Goal: Book appointment/travel/reservation

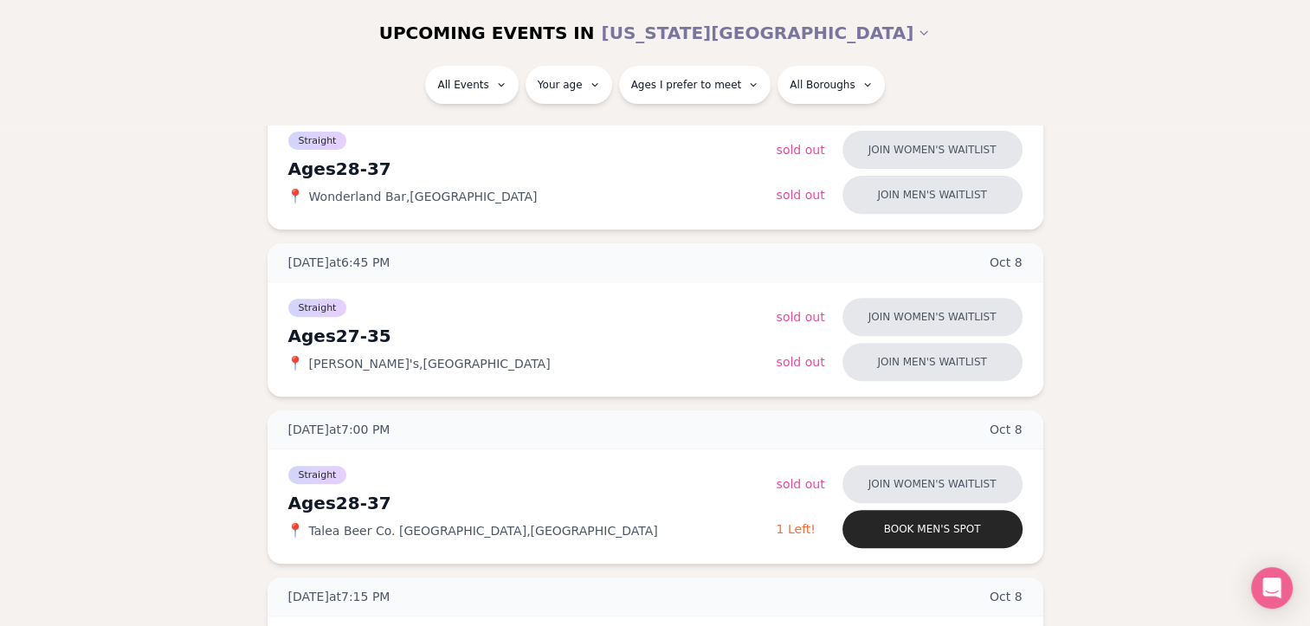
scroll to position [0, 7]
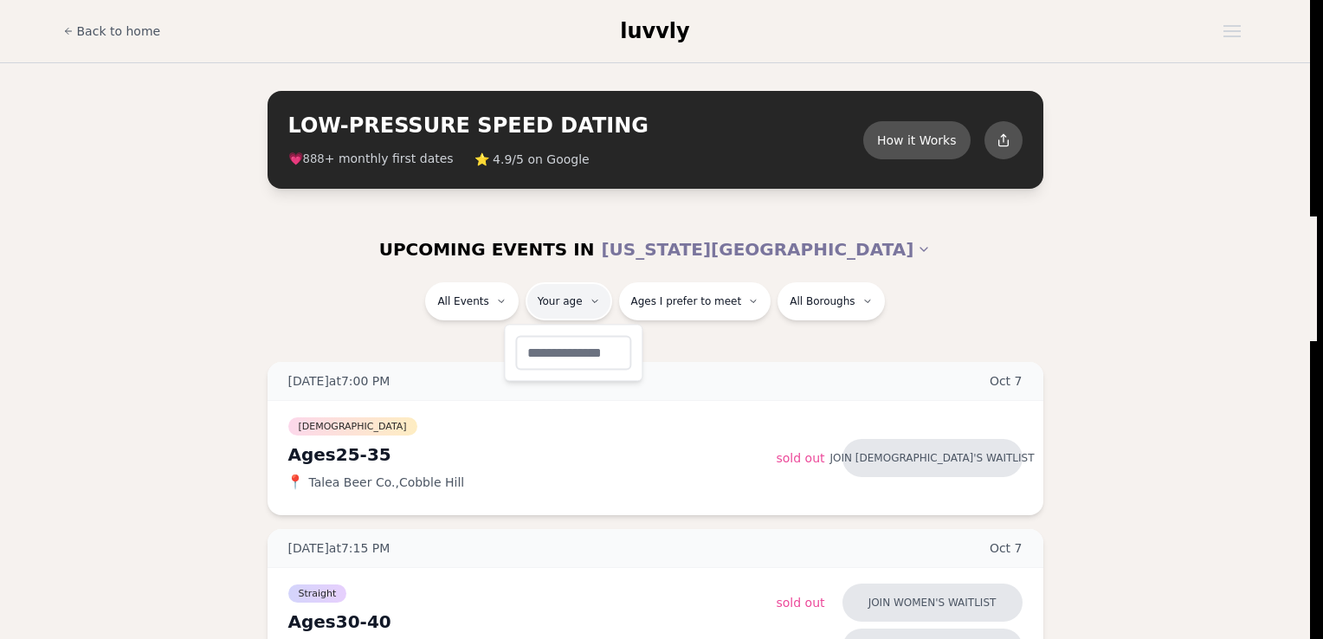
type input "**"
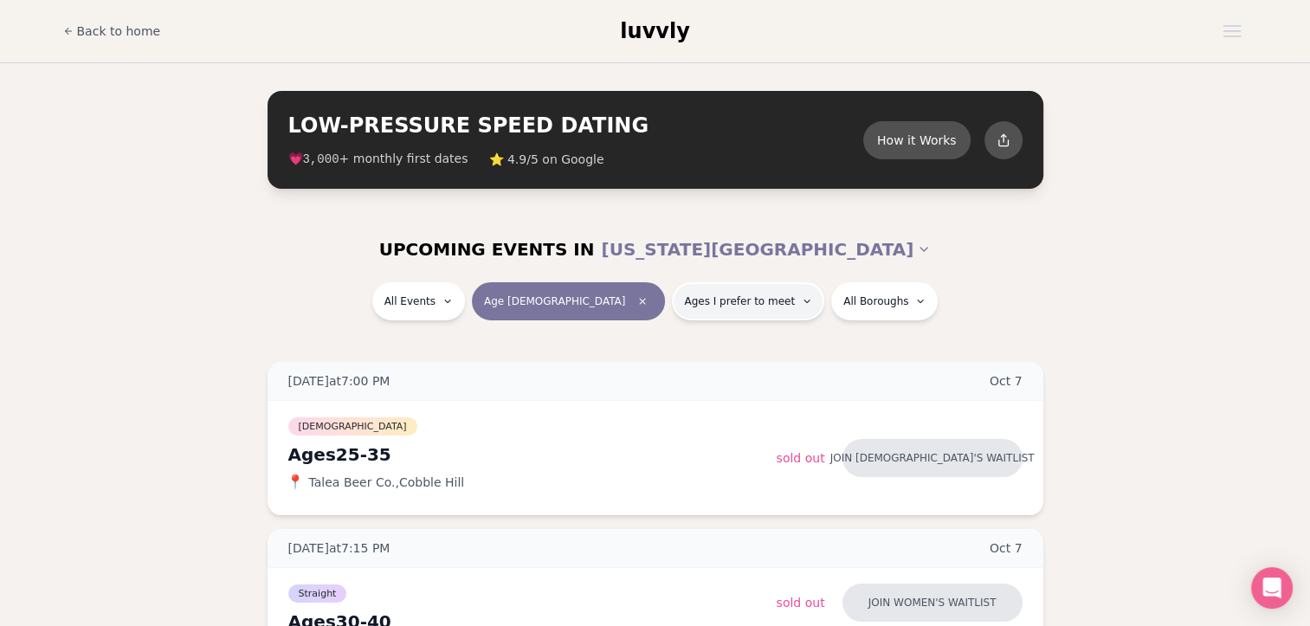
click at [684, 307] on span "Ages I prefer to meet" at bounding box center [739, 301] width 111 height 14
click at [682, 365] on span "Around my age" at bounding box center [688, 367] width 93 height 17
click at [632, 365] on button "Around my age" at bounding box center [625, 368] width 14 height 14
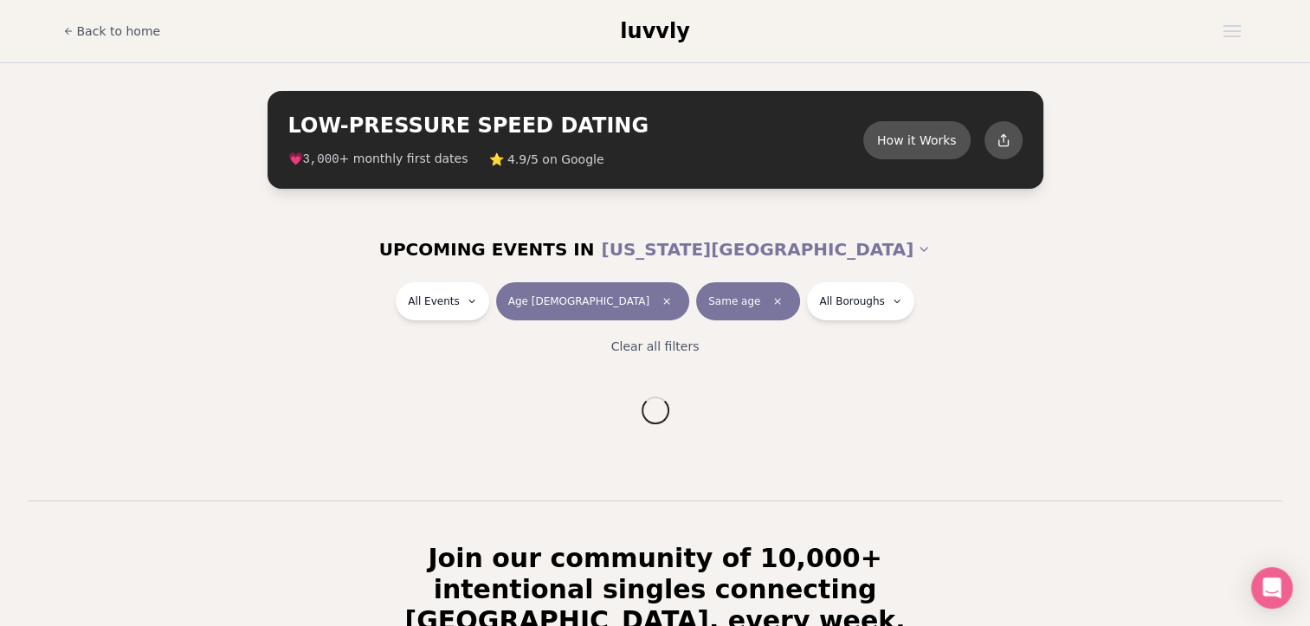
click at [891, 275] on div "UPCOMING EVENTS IN NEW YORK CITY" at bounding box center [655, 249] width 997 height 66
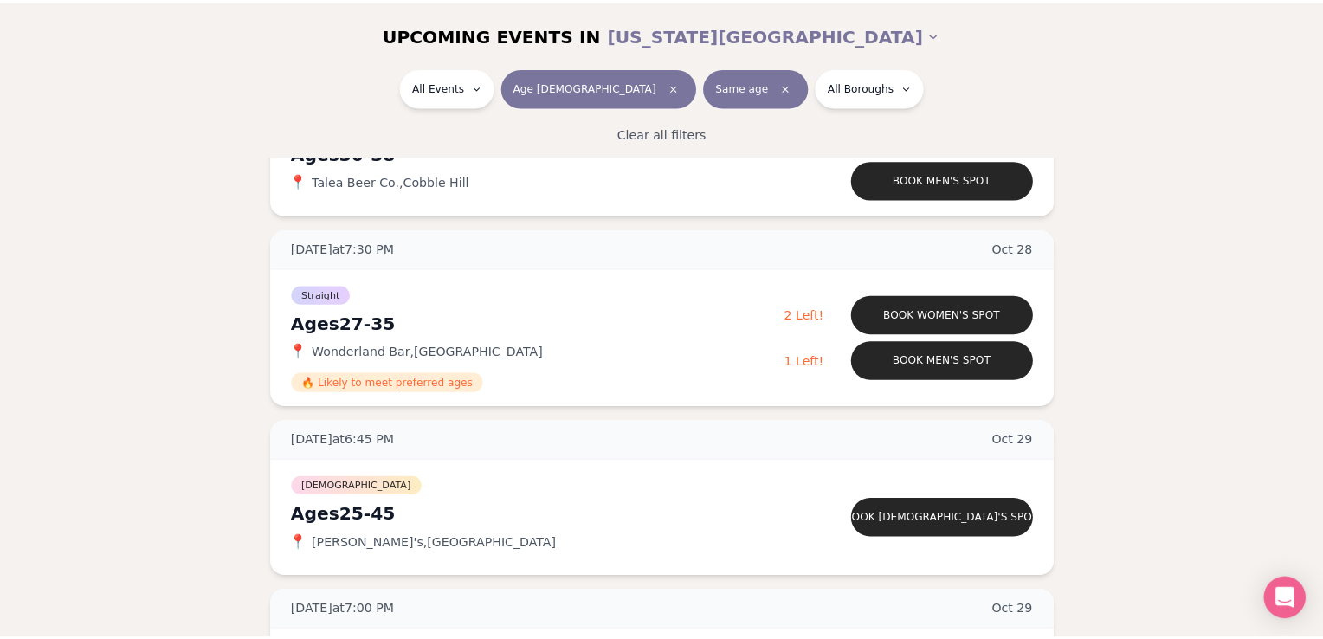
scroll to position [4425, 0]
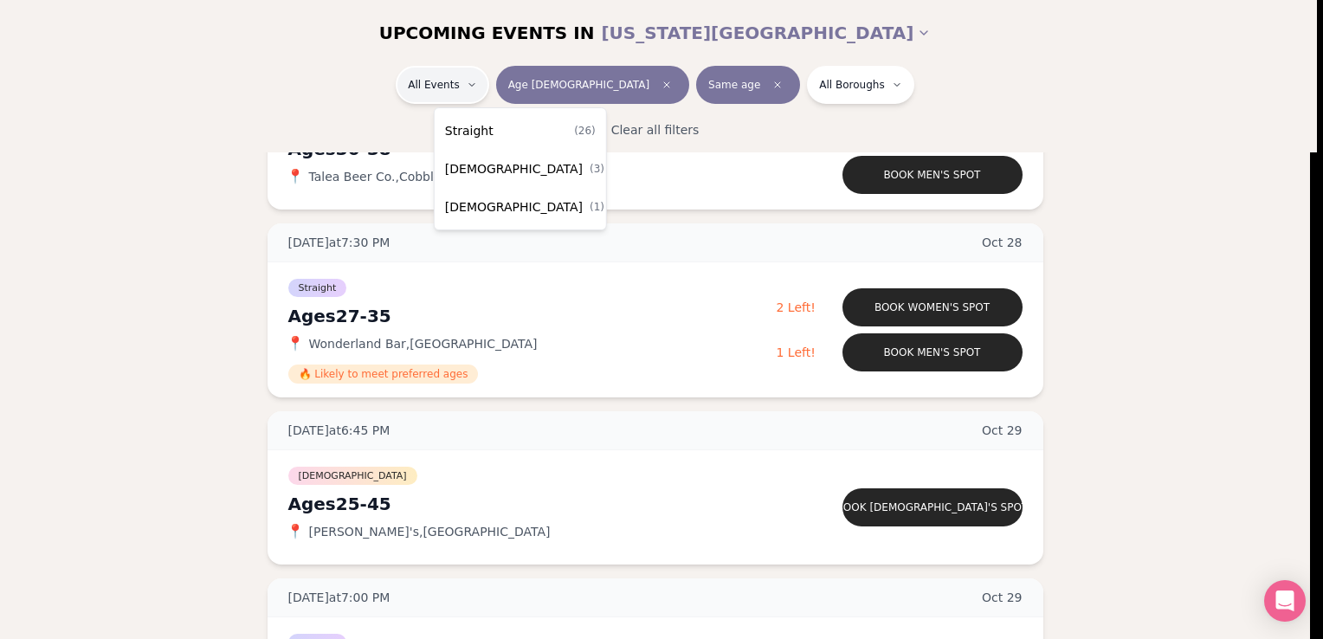
click at [523, 122] on div "Straight ( 26 )" at bounding box center [520, 131] width 164 height 38
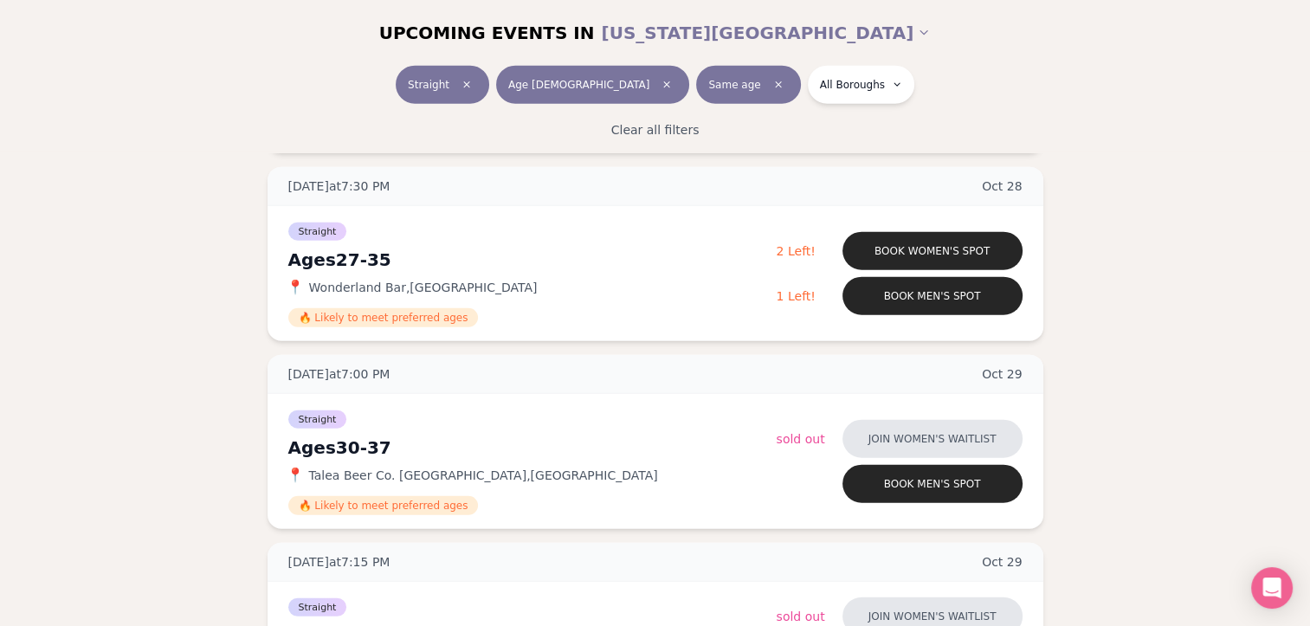
scroll to position [4107, 7]
click at [931, 242] on button "Book women's spot" at bounding box center [932, 250] width 180 height 38
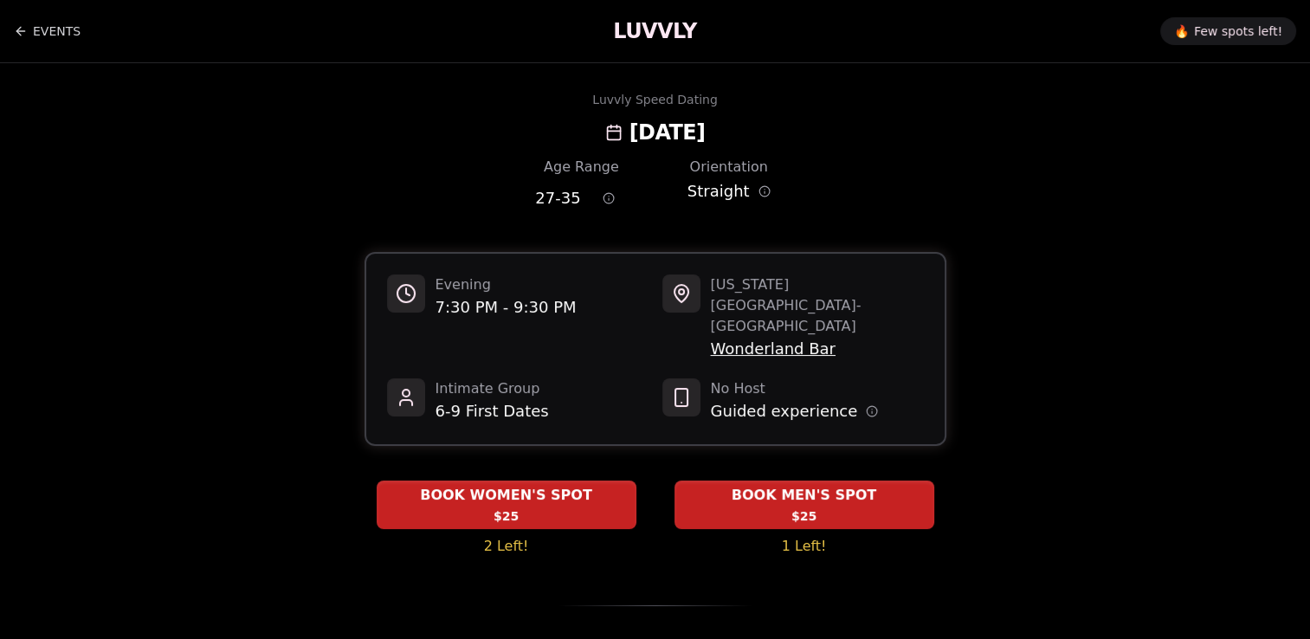
click at [785, 337] on span "Wonderland Bar" at bounding box center [817, 349] width 213 height 24
